Goal: Go to known website: Access a specific website the user already knows

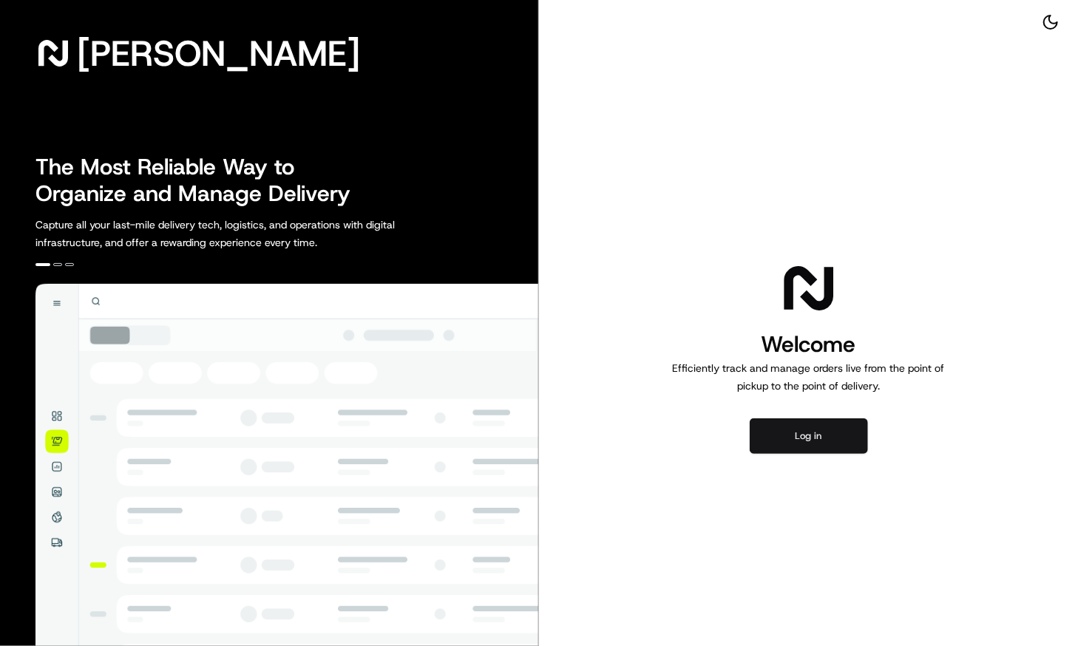
click at [836, 442] on button "Log in" at bounding box center [809, 437] width 118 height 36
click at [823, 430] on button "Log in" at bounding box center [809, 437] width 118 height 36
